Goal: Task Accomplishment & Management: Use online tool/utility

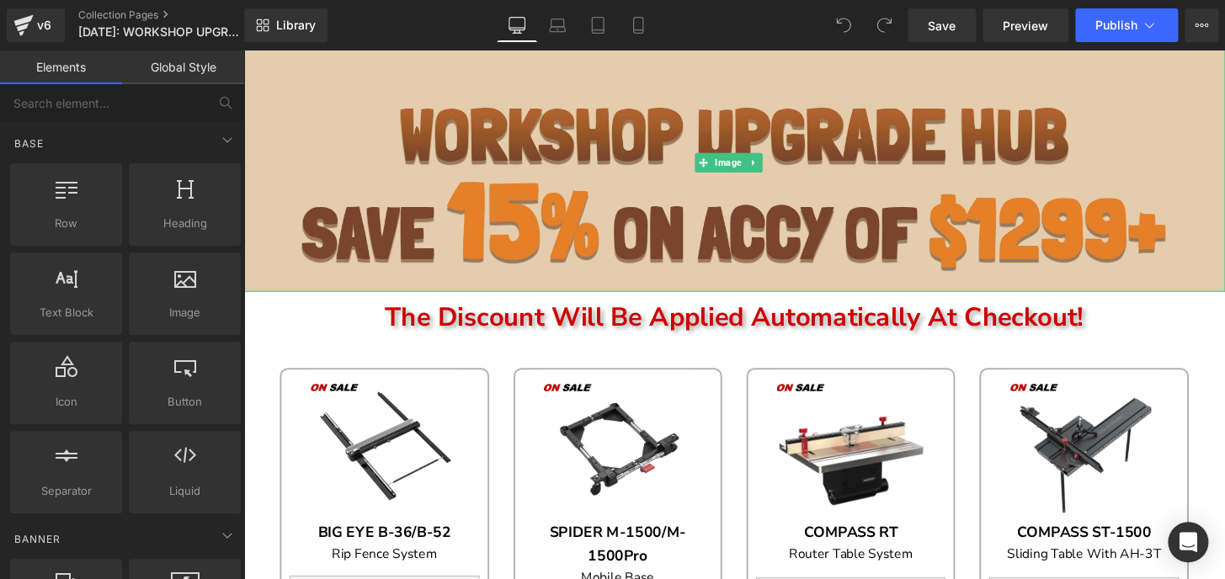
scroll to position [229, 0]
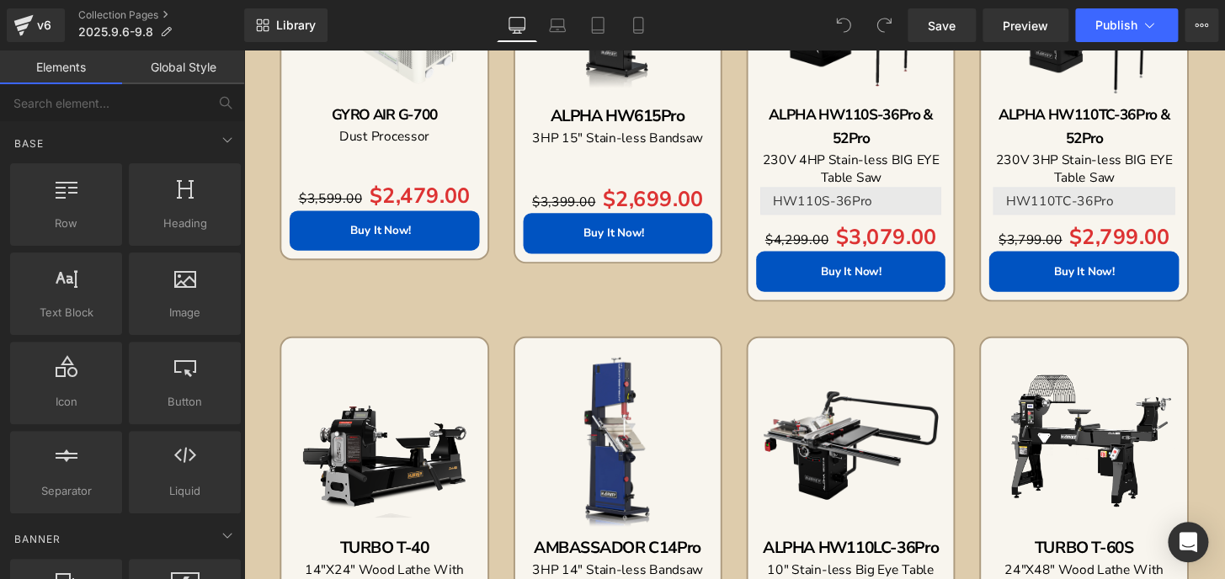
scroll to position [1224, 0]
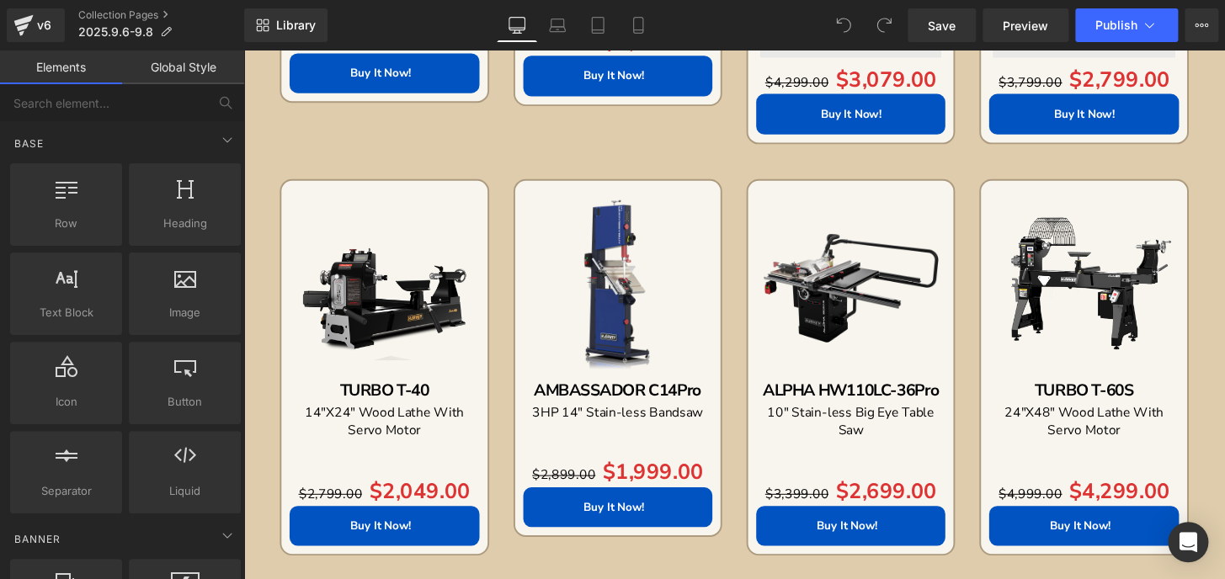
click at [604, 304] on img at bounding box center [632, 293] width 196 height 196
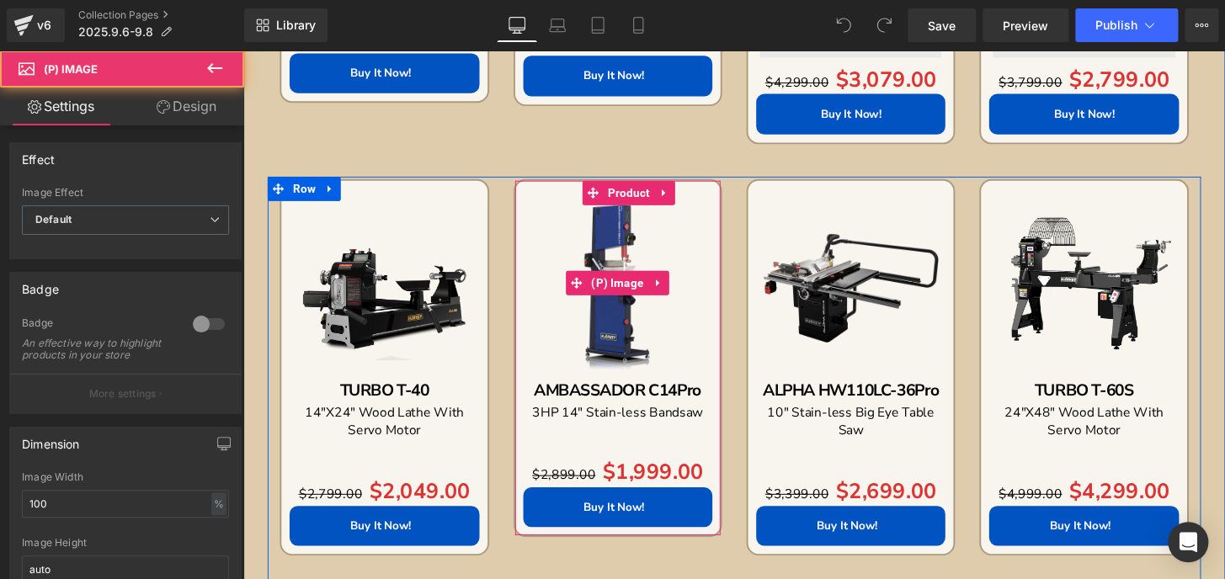
drag, startPoint x: 632, startPoint y: 293, endPoint x: 466, endPoint y: 310, distance: 167.6
click at [632, 293] on span "(P) Image" at bounding box center [631, 292] width 63 height 25
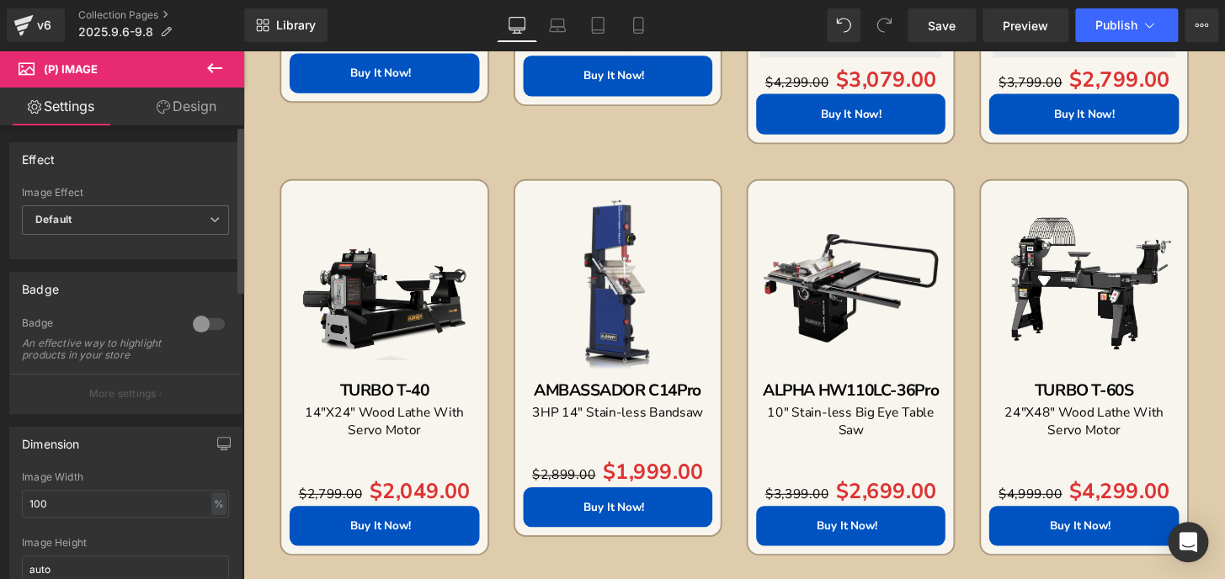
click at [201, 321] on div at bounding box center [209, 324] width 40 height 27
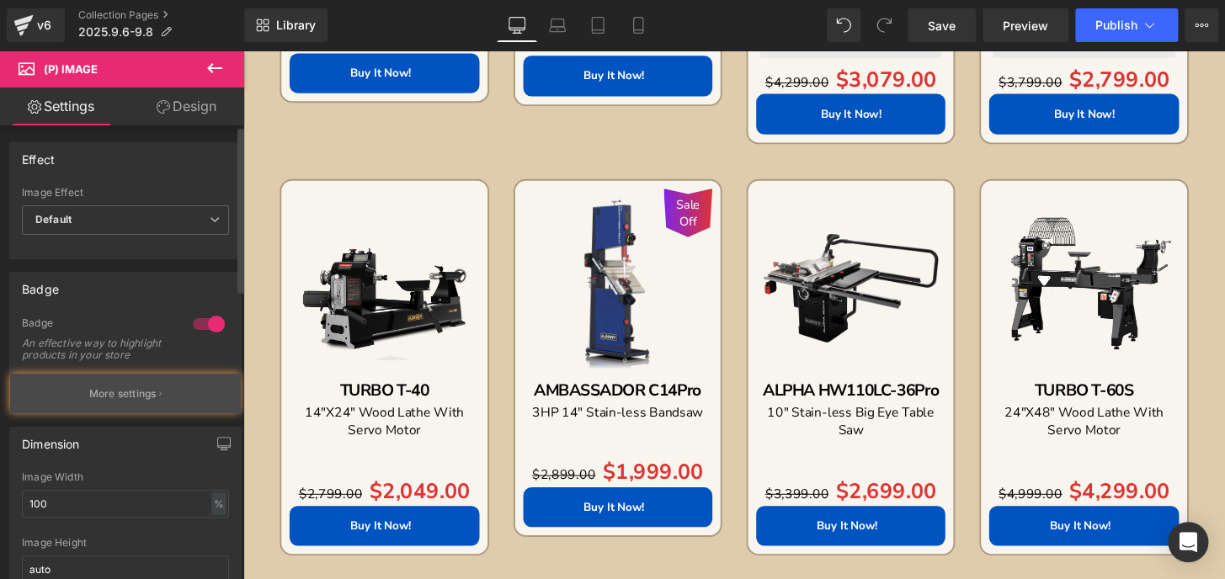
click at [141, 402] on p "More settings" at bounding box center [122, 393] width 67 height 15
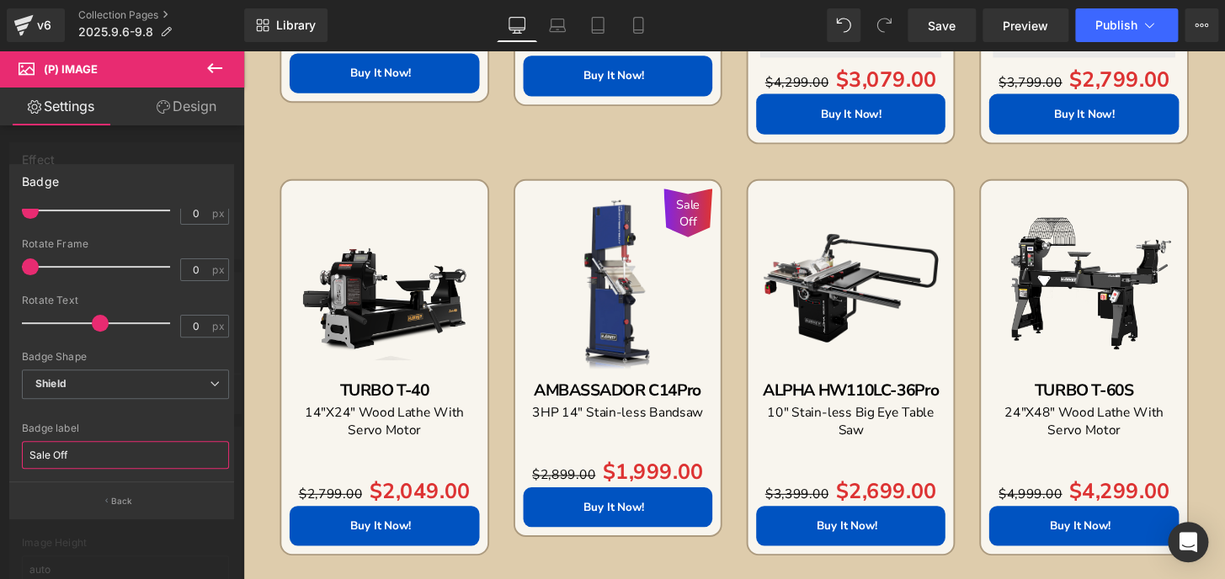
drag, startPoint x: 95, startPoint y: 455, endPoint x: 0, endPoint y: 462, distance: 95.5
click at [0, 462] on div "Badge Text Styles Custom Custom Setup Global Style Custom Setup Global Style Te…" at bounding box center [122, 335] width 244 height 366
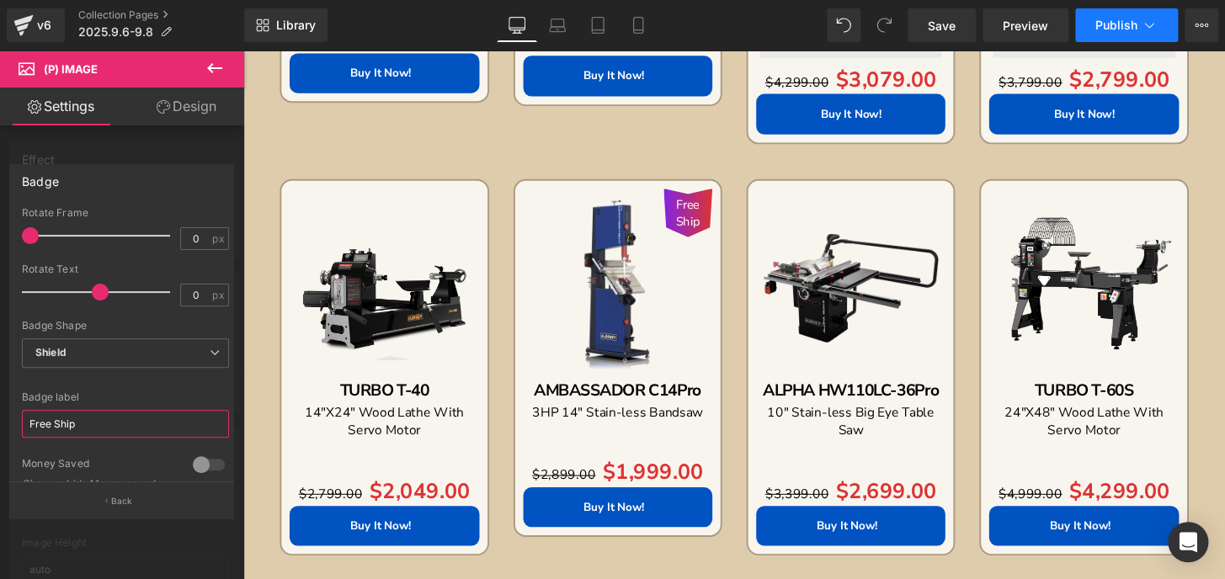
type input "Free Ship"
click at [1098, 29] on span "Publish" at bounding box center [1117, 25] width 42 height 13
click at [1110, 32] on button "Publish" at bounding box center [1126, 25] width 103 height 34
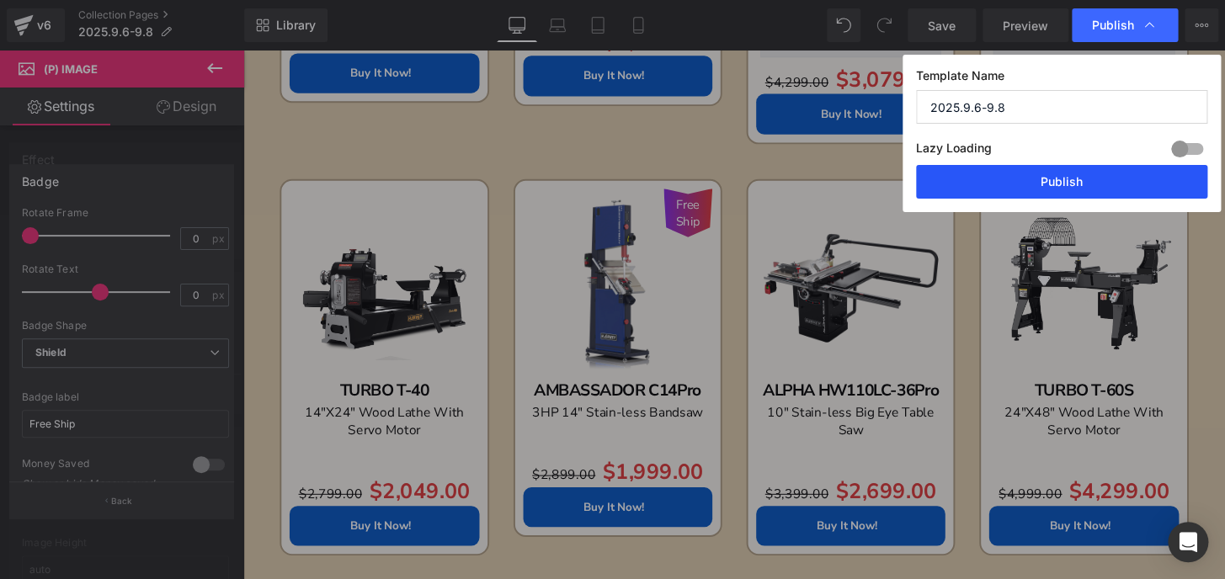
click at [1086, 179] on button "Publish" at bounding box center [1061, 182] width 291 height 34
